Goal: Information Seeking & Learning: Learn about a topic

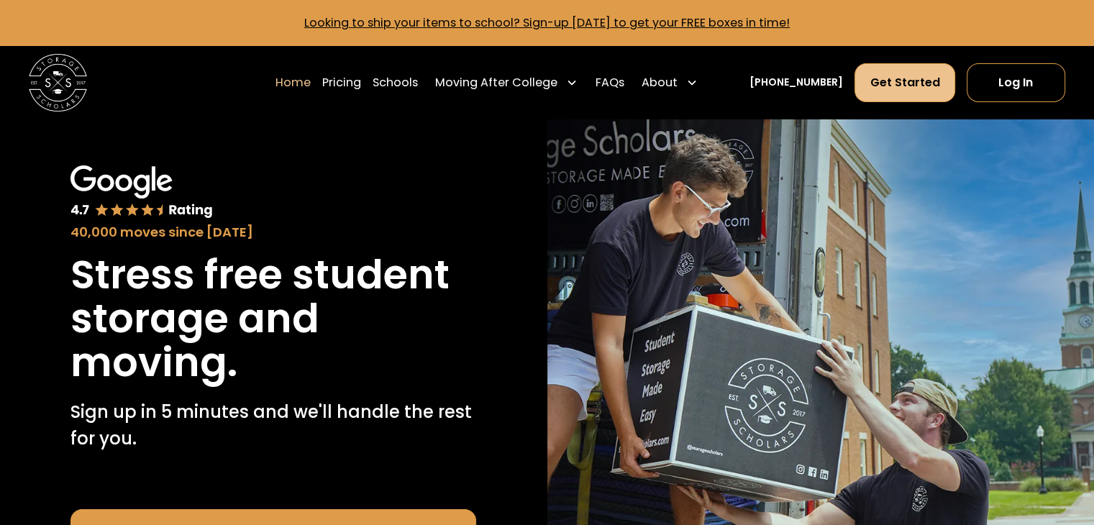
click at [924, 79] on link "Get Started" at bounding box center [904, 82] width 100 height 39
